Goal: Task Accomplishment & Management: Manage account settings

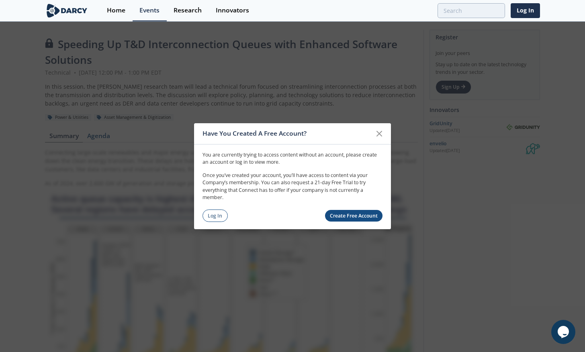
drag, startPoint x: 218, startPoint y: 215, endPoint x: 215, endPoint y: 230, distance: 15.1
click at [217, 215] on link "Log In" at bounding box center [215, 216] width 25 height 12
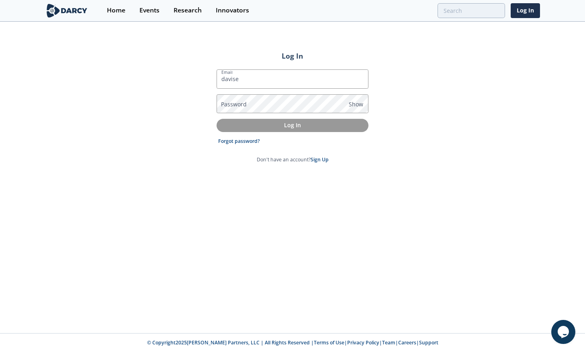
type input "[EMAIL_ADDRESS][DOMAIN_NAME]"
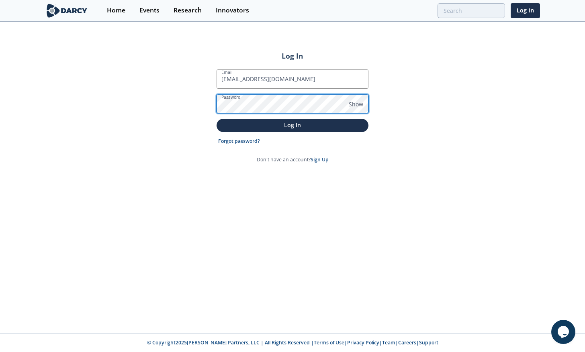
click at [217, 119] on button "Log In" at bounding box center [293, 125] width 152 height 13
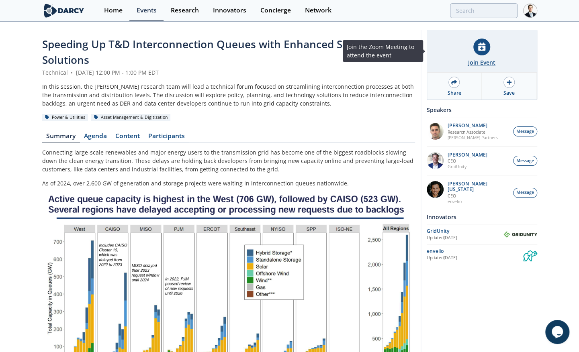
click at [487, 45] on div at bounding box center [481, 47] width 17 height 17
